Goal: Subscribe to service/newsletter

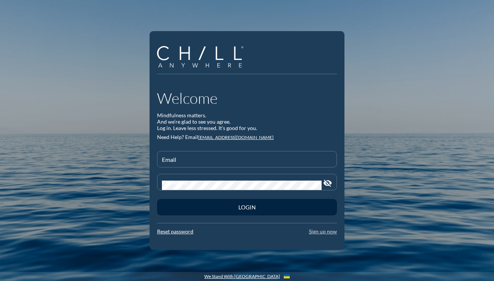
click at [328, 232] on link "Sign up now" at bounding box center [323, 231] width 28 height 6
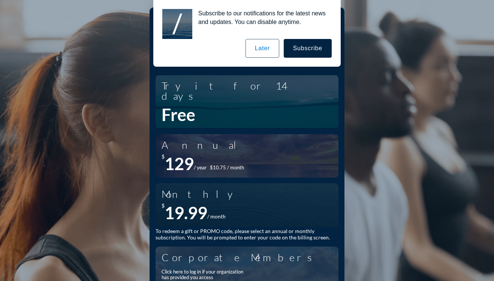
click at [271, 53] on button "Later" at bounding box center [263, 48] width 34 height 19
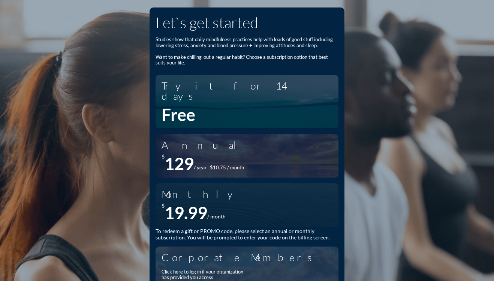
click at [280, 202] on div "Monthly $ 19.99 / month" at bounding box center [247, 205] width 171 height 36
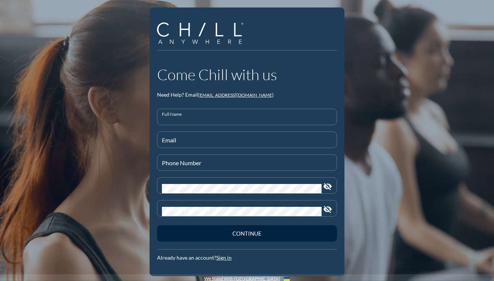
click at [180, 120] on input "Full Name" at bounding box center [247, 119] width 170 height 9
type input "[PERSON_NAME]"
type input "[PHONE_NUMBER]"
click at [218, 142] on input "Email" at bounding box center [247, 142] width 170 height 9
type input "[EMAIL_ADDRESS][DOMAIN_NAME]"
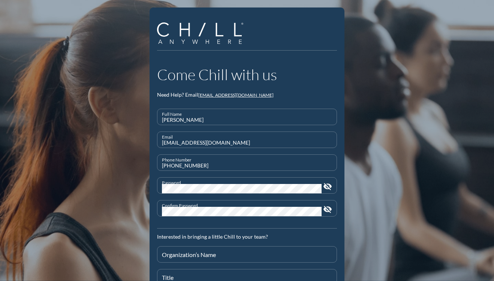
scroll to position [94, 0]
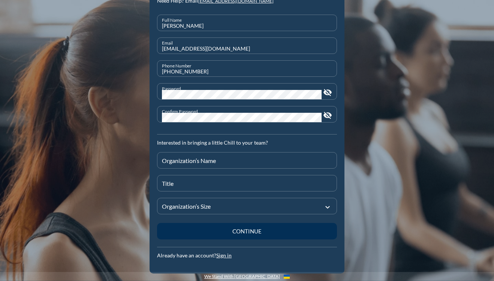
click at [253, 226] on button "Continue" at bounding box center [247, 231] width 180 height 16
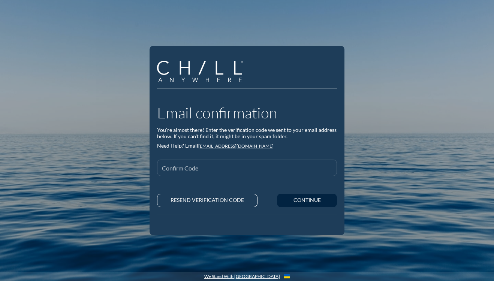
click at [222, 168] on input "Confirm Code" at bounding box center [247, 170] width 170 height 9
paste input "WELCOME22"
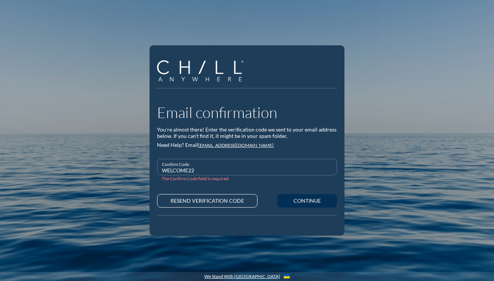
click at [313, 201] on div "Continue" at bounding box center [307, 201] width 34 height 6
click at [229, 168] on input "WELCOME22" at bounding box center [247, 170] width 170 height 9
paste input "8991"
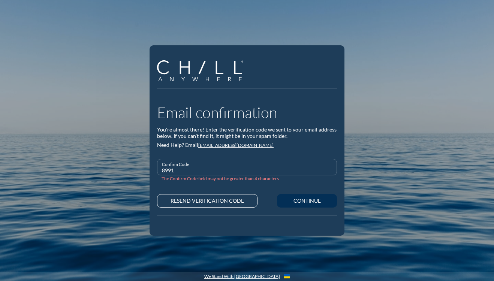
type input "8991"
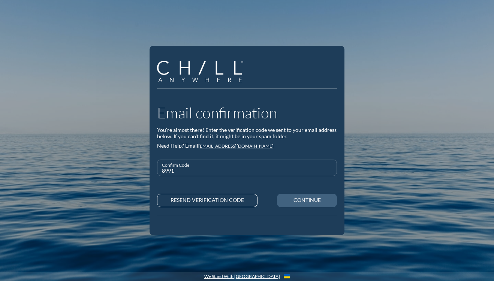
click at [314, 199] on div "Continue" at bounding box center [307, 200] width 34 height 6
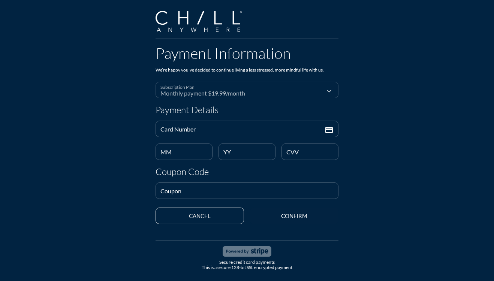
click at [194, 90] on div "Monthly payment $19.99/month" at bounding box center [225, 93] width 130 height 7
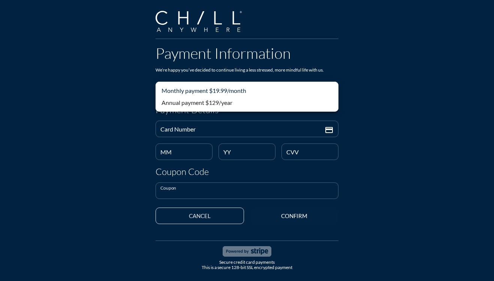
click at [186, 189] on input "Coupon" at bounding box center [246, 193] width 173 height 9
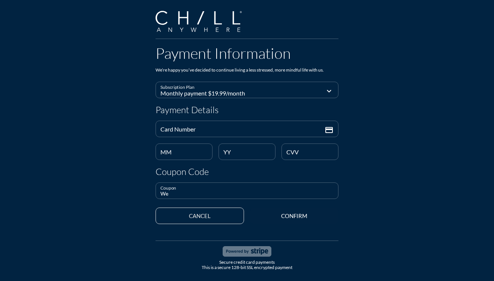
type input "W"
paste input "WELCOME22"
type input "WELCOME22"
click at [255, 91] on div "Monthly payment $19.99/month" at bounding box center [225, 93] width 130 height 7
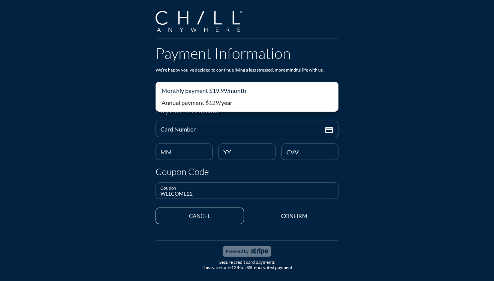
click at [392, 45] on div "Payment Information We’re happy you’ve decided to continue living a less stress…" at bounding box center [247, 140] width 494 height 281
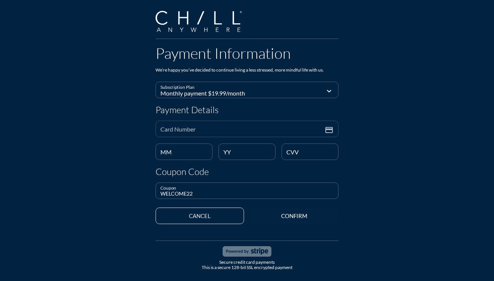
click at [229, 127] on input "Card Number" at bounding box center [241, 131] width 163 height 9
type input "4246 - 3153 - 9379 - 8630"
click at [196, 155] on input "MM" at bounding box center [183, 155] width 47 height 9
type input "08"
click at [237, 156] on input "YY" at bounding box center [246, 154] width 47 height 9
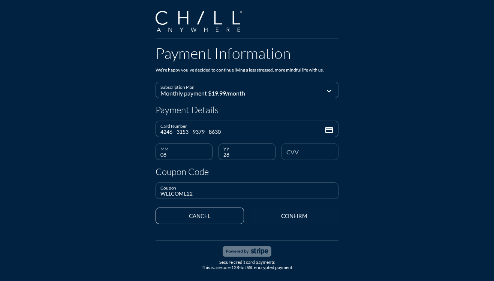
type input "28"
click at [299, 147] on div "CVV" at bounding box center [309, 152] width 47 height 16
type input "374"
click at [292, 211] on button "Confirm" at bounding box center [294, 216] width 88 height 16
click at [326, 87] on icon "expand_more" at bounding box center [329, 91] width 9 height 9
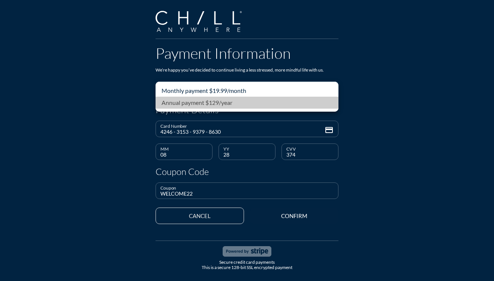
click at [313, 104] on div "Annual payment $129/year" at bounding box center [247, 102] width 171 height 9
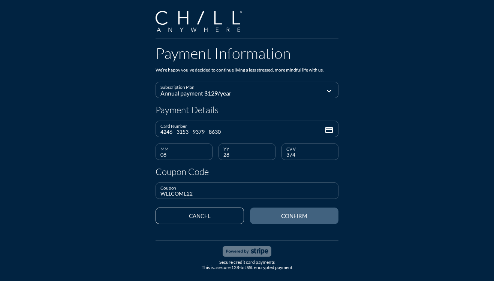
click at [295, 213] on div "Confirm" at bounding box center [294, 216] width 62 height 7
